Goal: Register for event/course

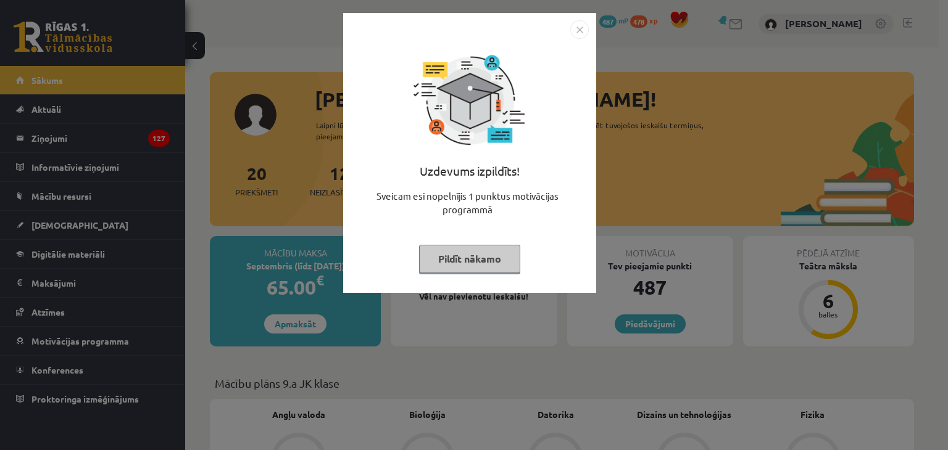
click at [582, 23] on img "Close" at bounding box center [579, 29] width 19 height 19
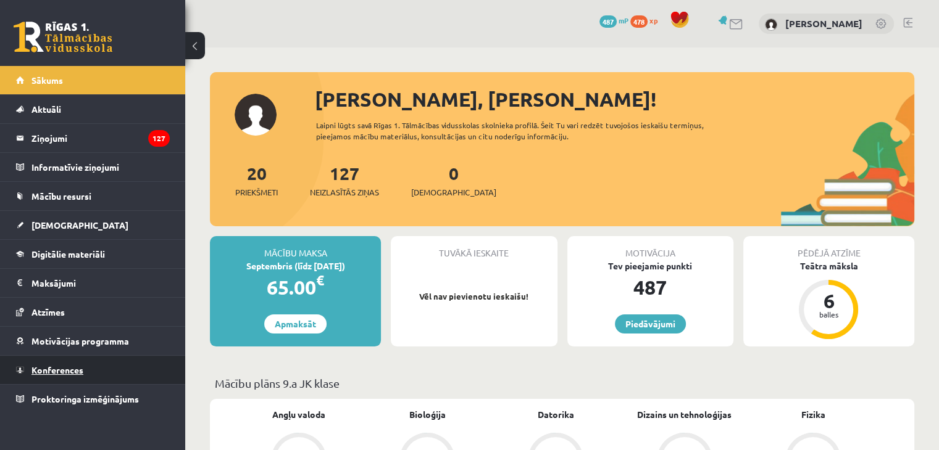
click at [93, 369] on link "Konferences" at bounding box center [93, 370] width 154 height 28
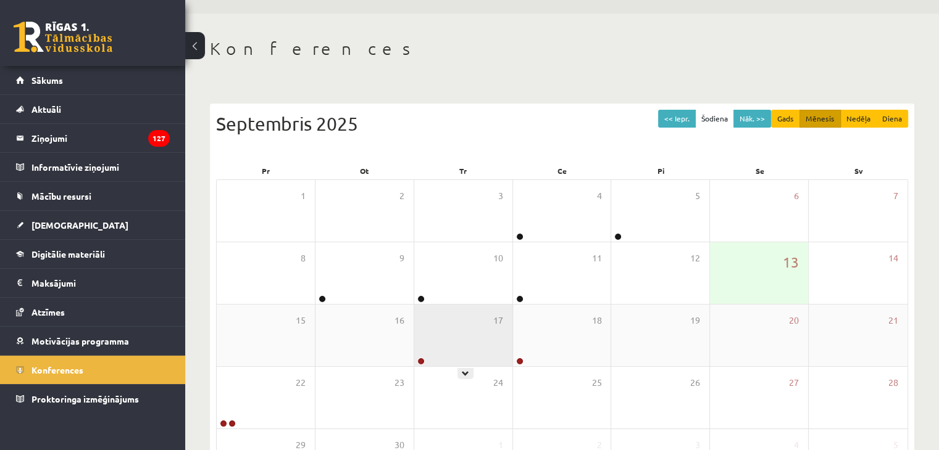
scroll to position [62, 0]
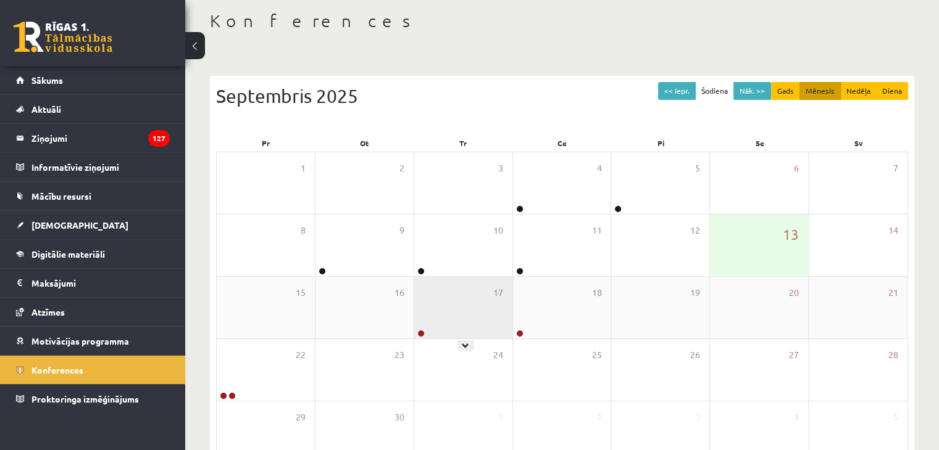
click at [446, 321] on div "17" at bounding box center [463, 308] width 98 height 62
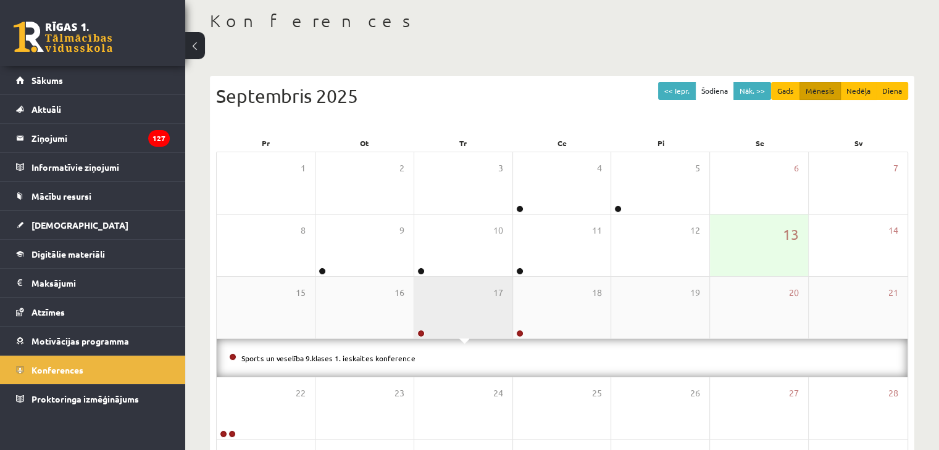
click at [436, 307] on div "17" at bounding box center [463, 308] width 98 height 62
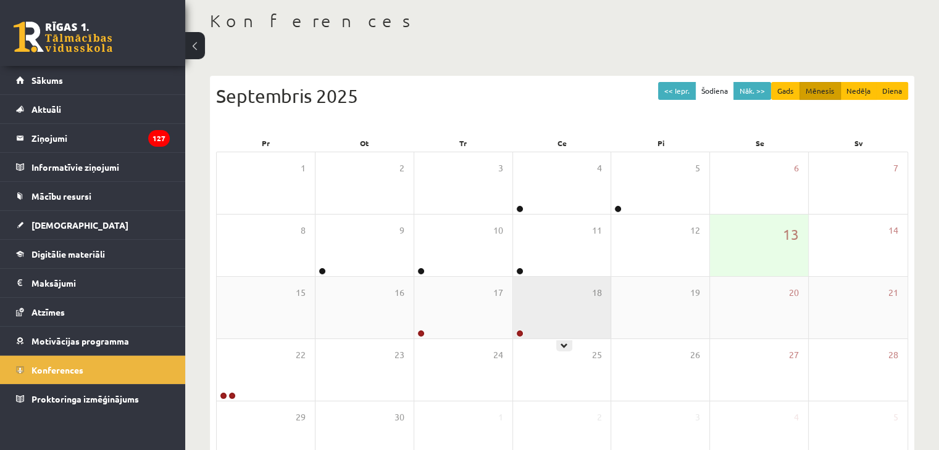
click at [563, 307] on div "18" at bounding box center [562, 308] width 98 height 62
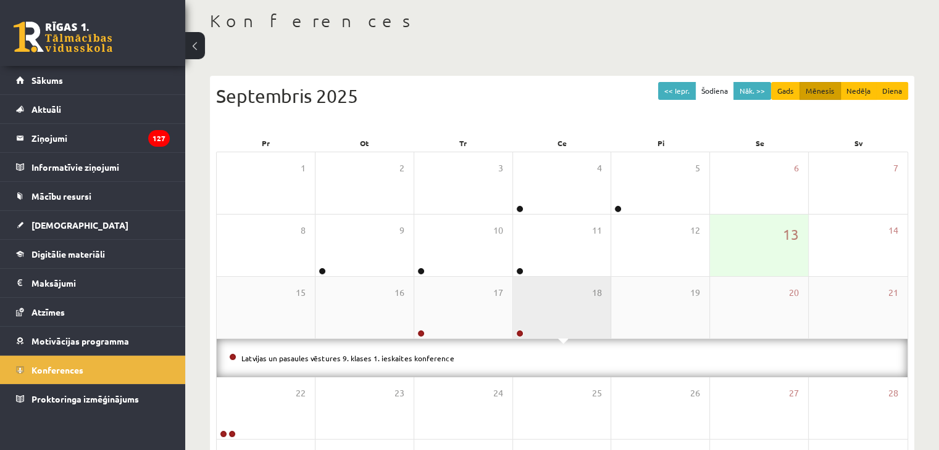
click at [533, 328] on div "18" at bounding box center [562, 308] width 98 height 62
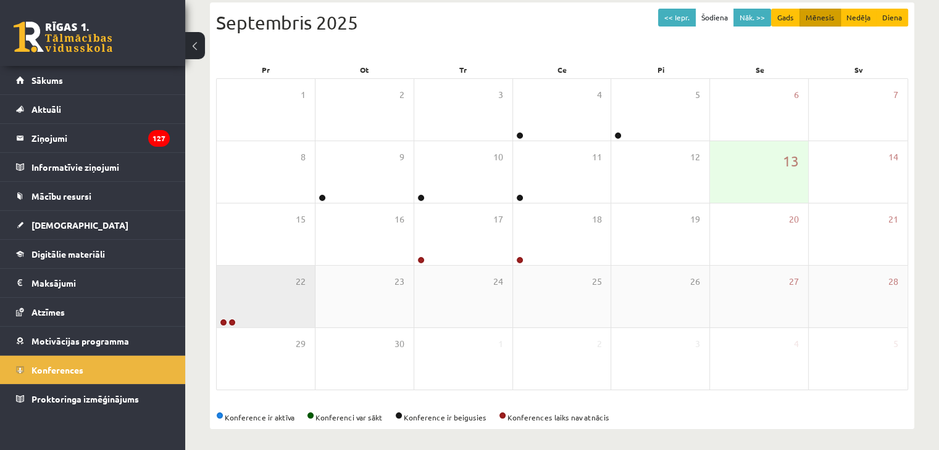
scroll to position [138, 0]
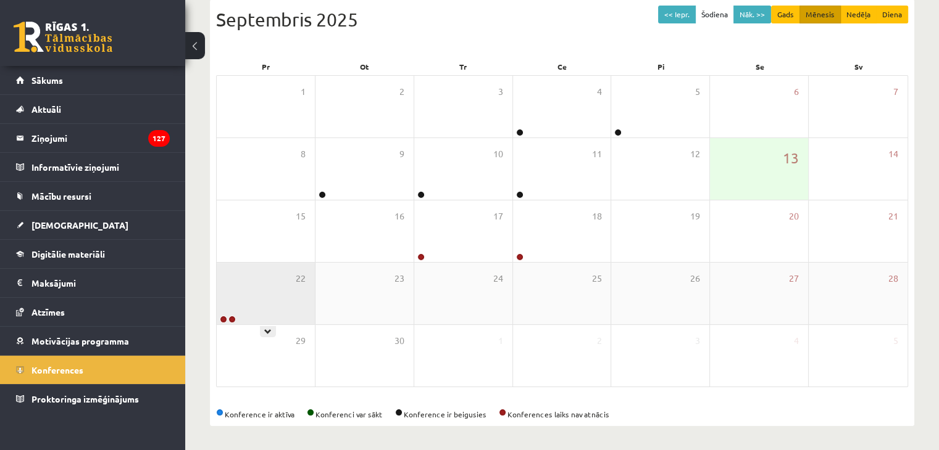
click at [239, 300] on div "22" at bounding box center [266, 294] width 98 height 62
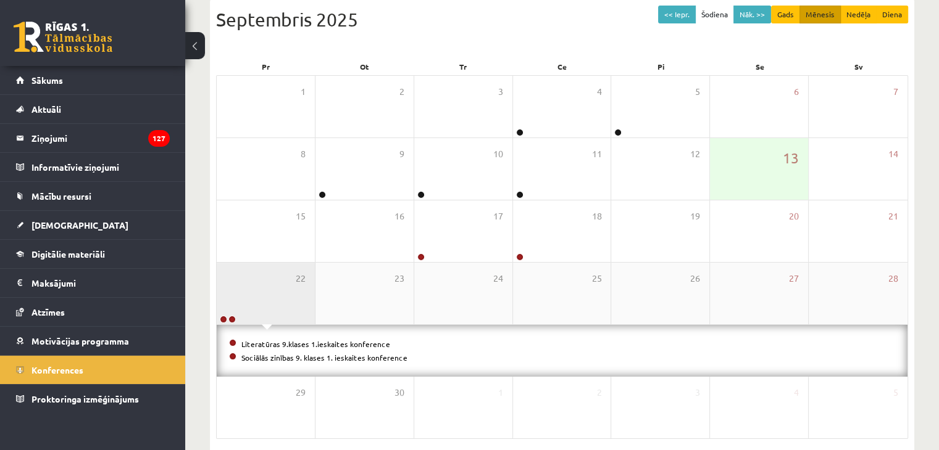
click at [239, 300] on div "22" at bounding box center [266, 294] width 98 height 62
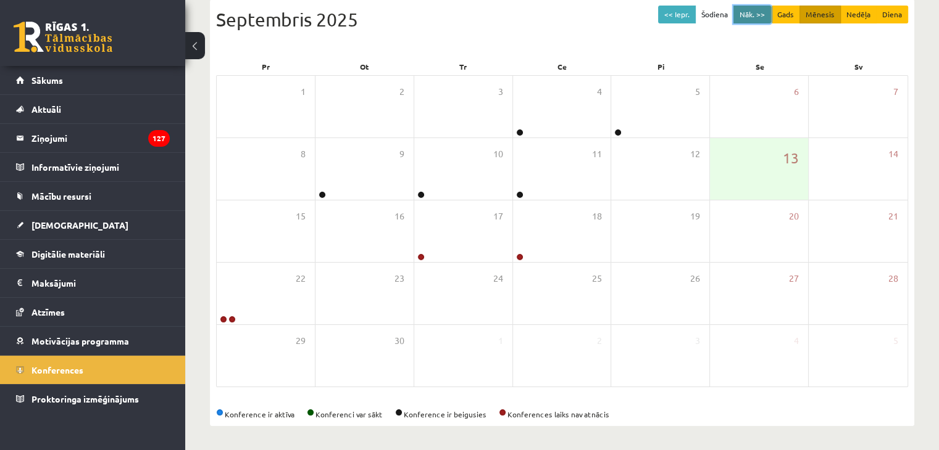
click at [758, 12] on button "Nāk. >>" at bounding box center [752, 15] width 38 height 18
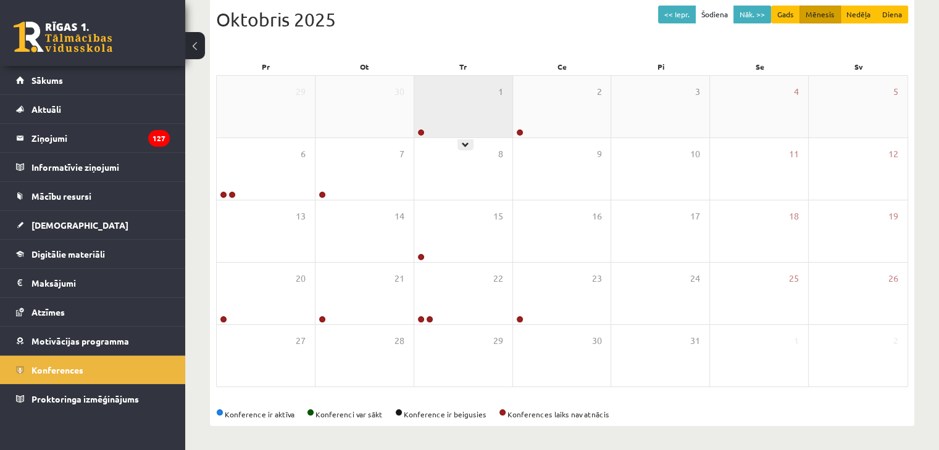
click at [446, 104] on div "1" at bounding box center [463, 107] width 98 height 62
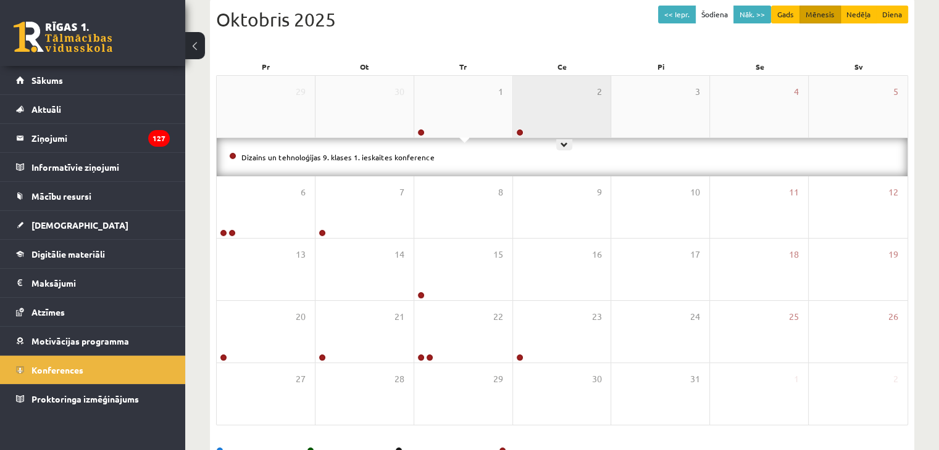
click at [537, 97] on div "2" at bounding box center [562, 107] width 98 height 62
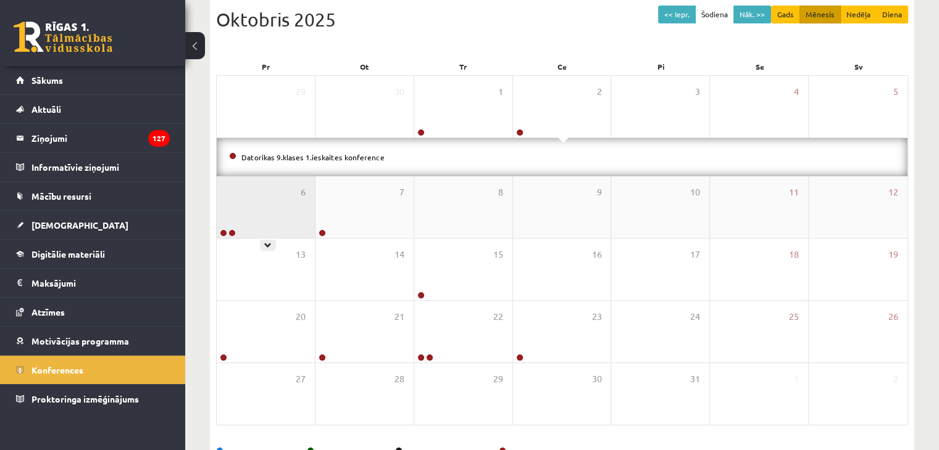
click at [289, 188] on div "6" at bounding box center [266, 207] width 98 height 62
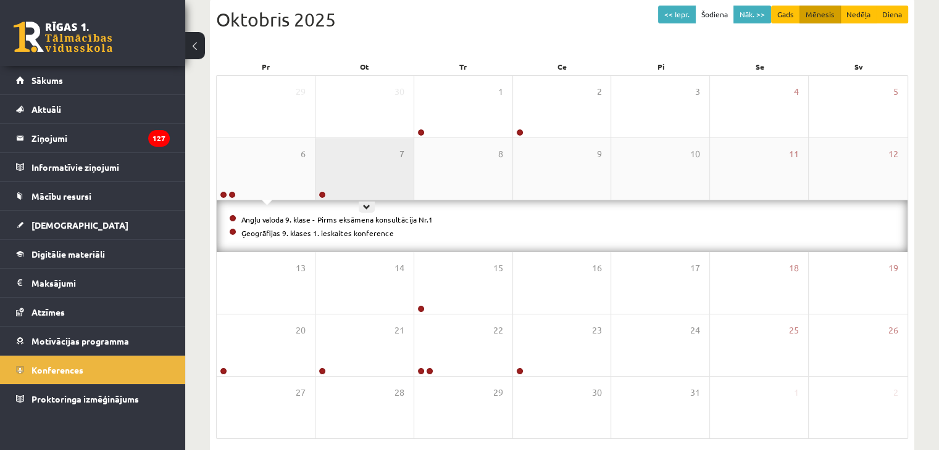
click at [357, 181] on div "7" at bounding box center [364, 169] width 98 height 62
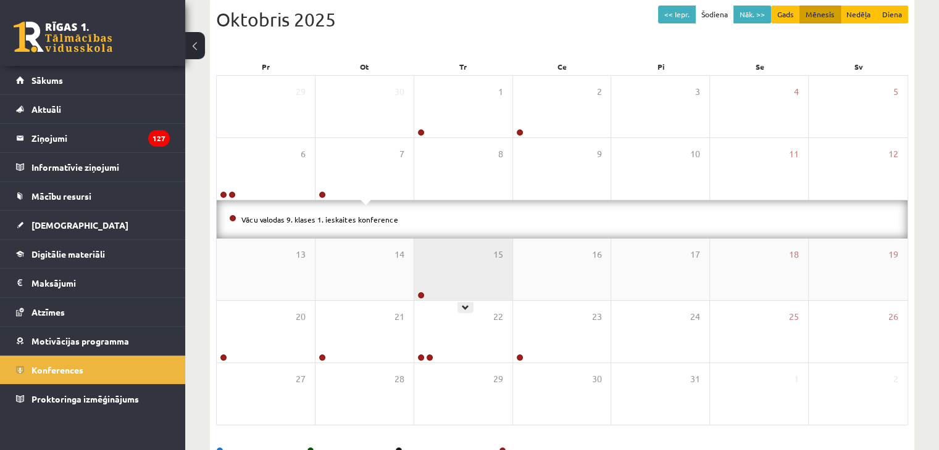
click at [470, 274] on div "15" at bounding box center [463, 270] width 98 height 62
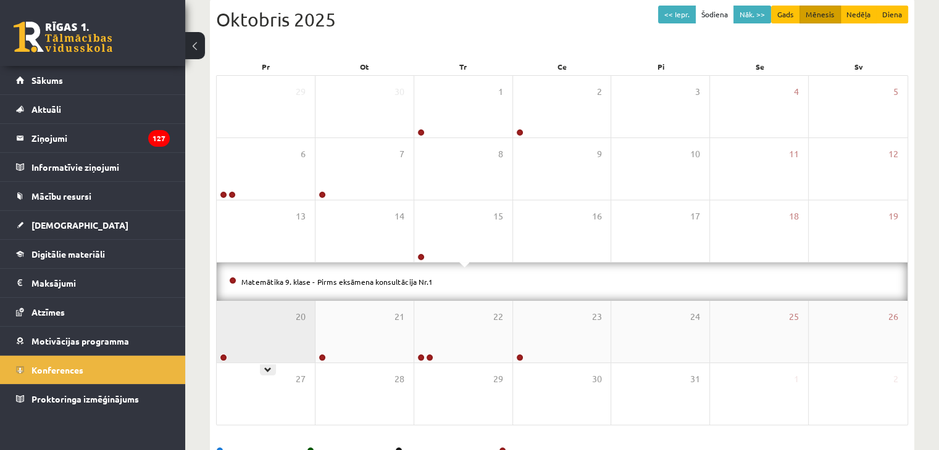
click at [263, 330] on div "20" at bounding box center [266, 332] width 98 height 62
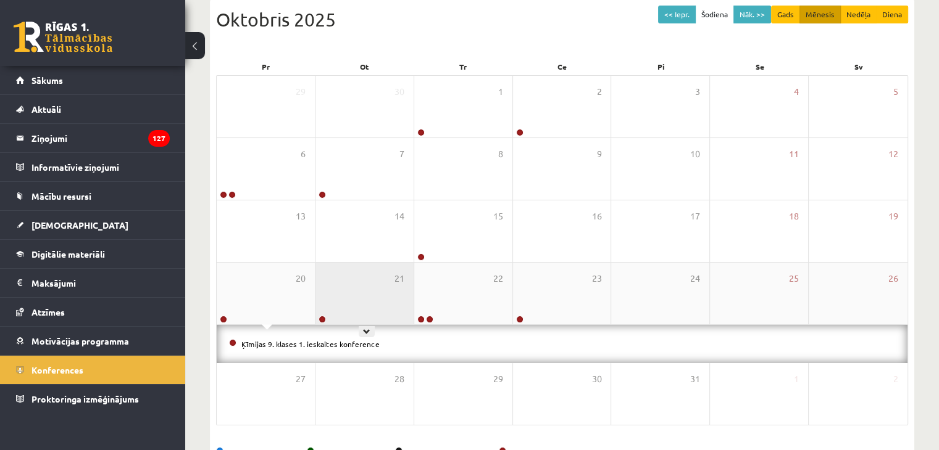
click at [358, 308] on div "21" at bounding box center [364, 294] width 98 height 62
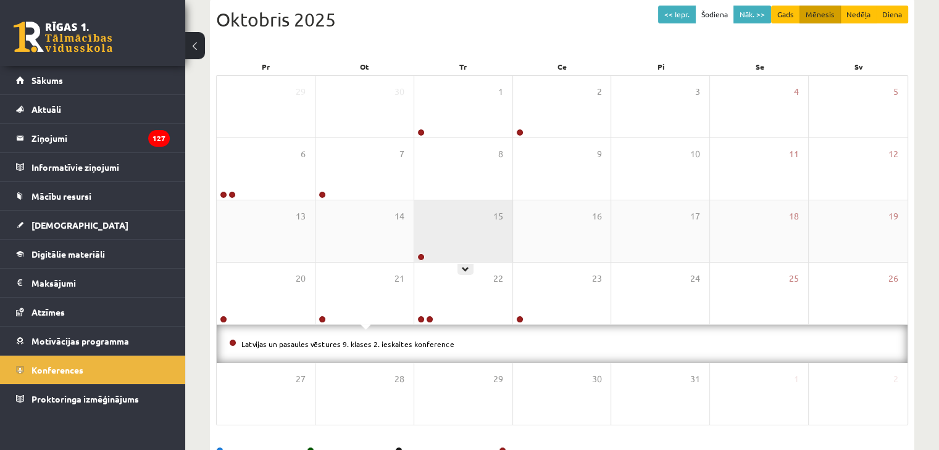
click at [436, 241] on div "15" at bounding box center [463, 232] width 98 height 62
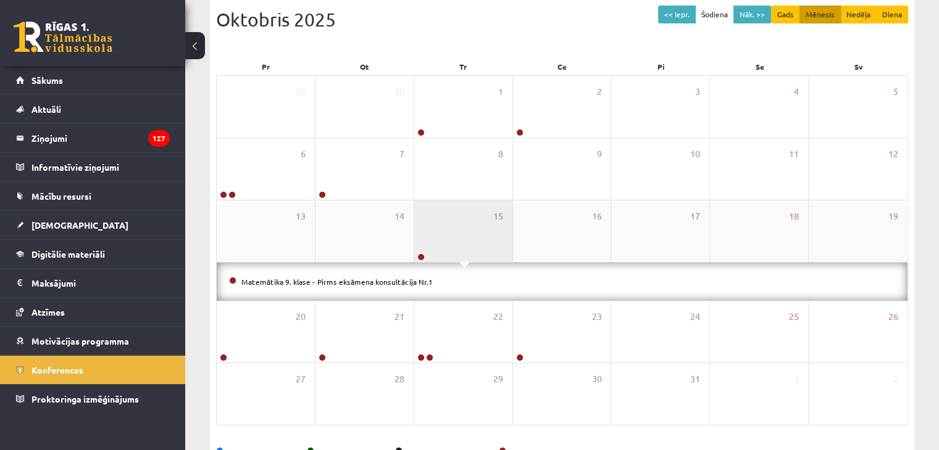
click at [460, 242] on div "15" at bounding box center [463, 232] width 98 height 62
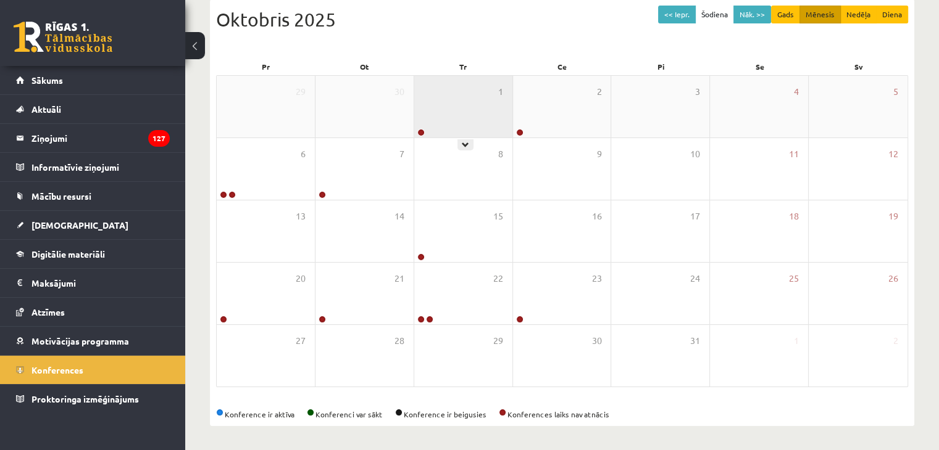
click at [440, 112] on div "1" at bounding box center [463, 107] width 98 height 62
